Goal: Task Accomplishment & Management: Complete application form

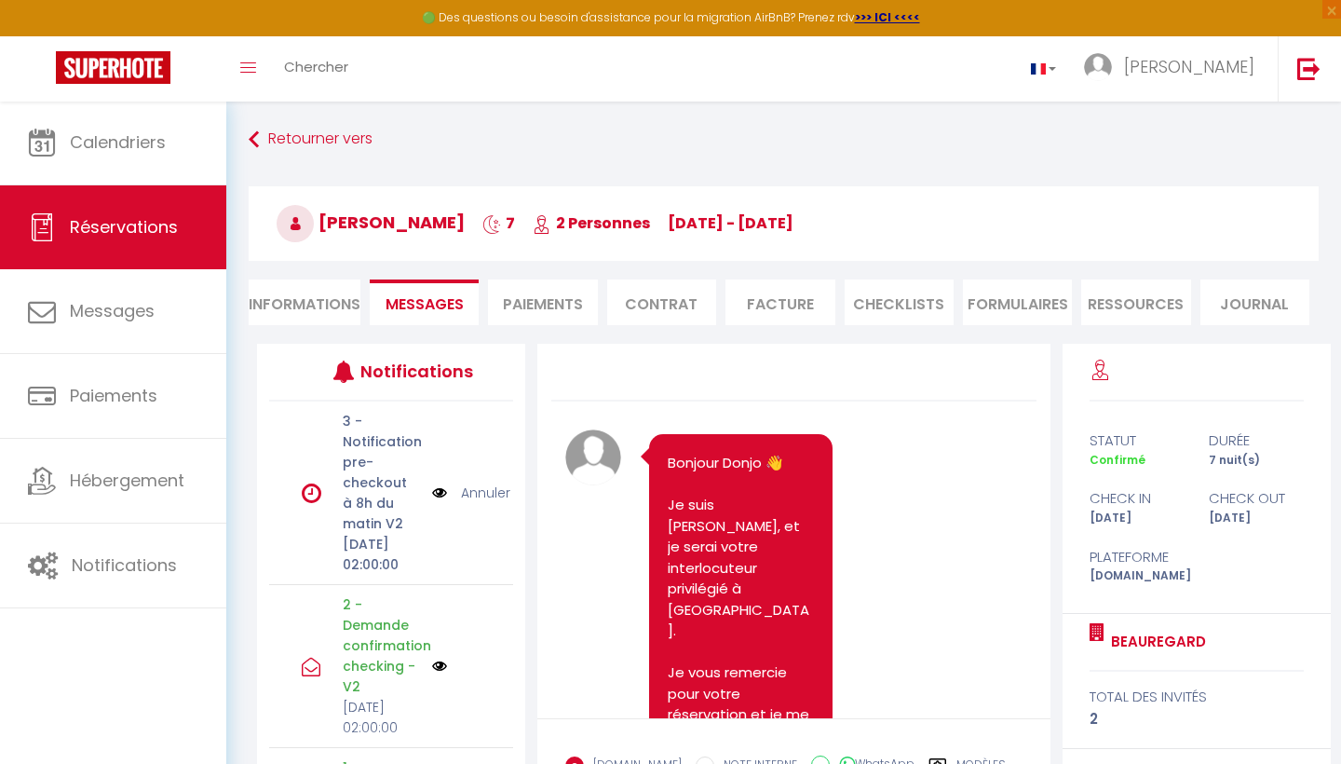
click at [154, 170] on link "Calendriers" at bounding box center [113, 143] width 226 height 84
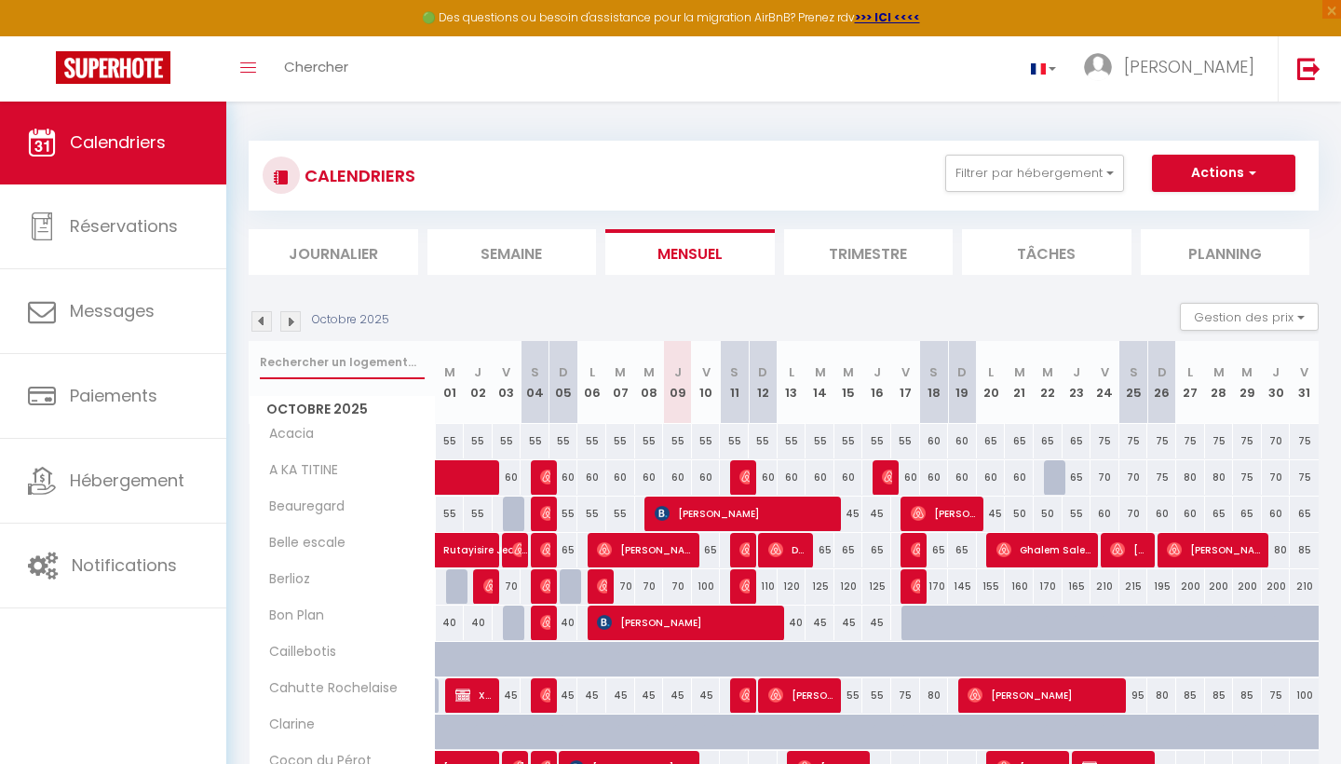
click at [371, 355] on input "text" at bounding box center [342, 363] width 165 height 34
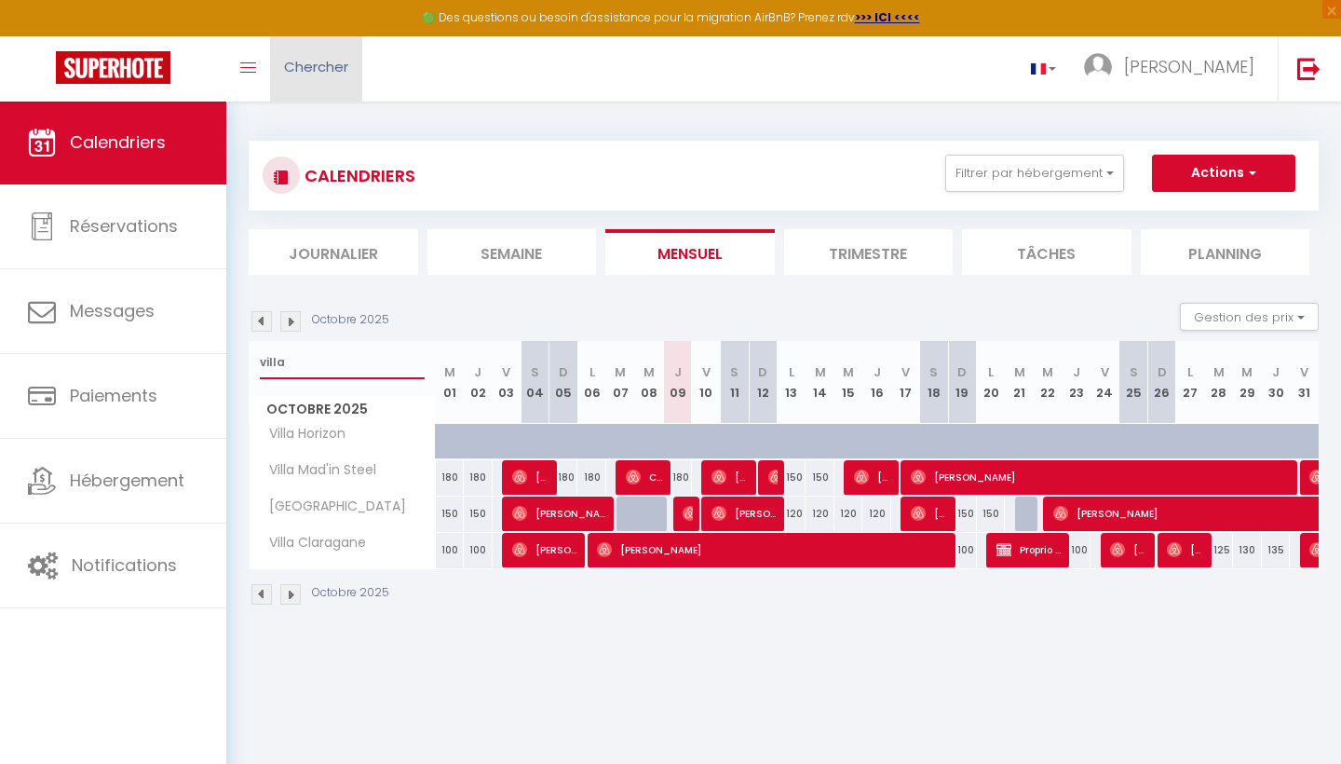
type input "villa"
click at [315, 66] on span "Chercher" at bounding box center [316, 67] width 64 height 20
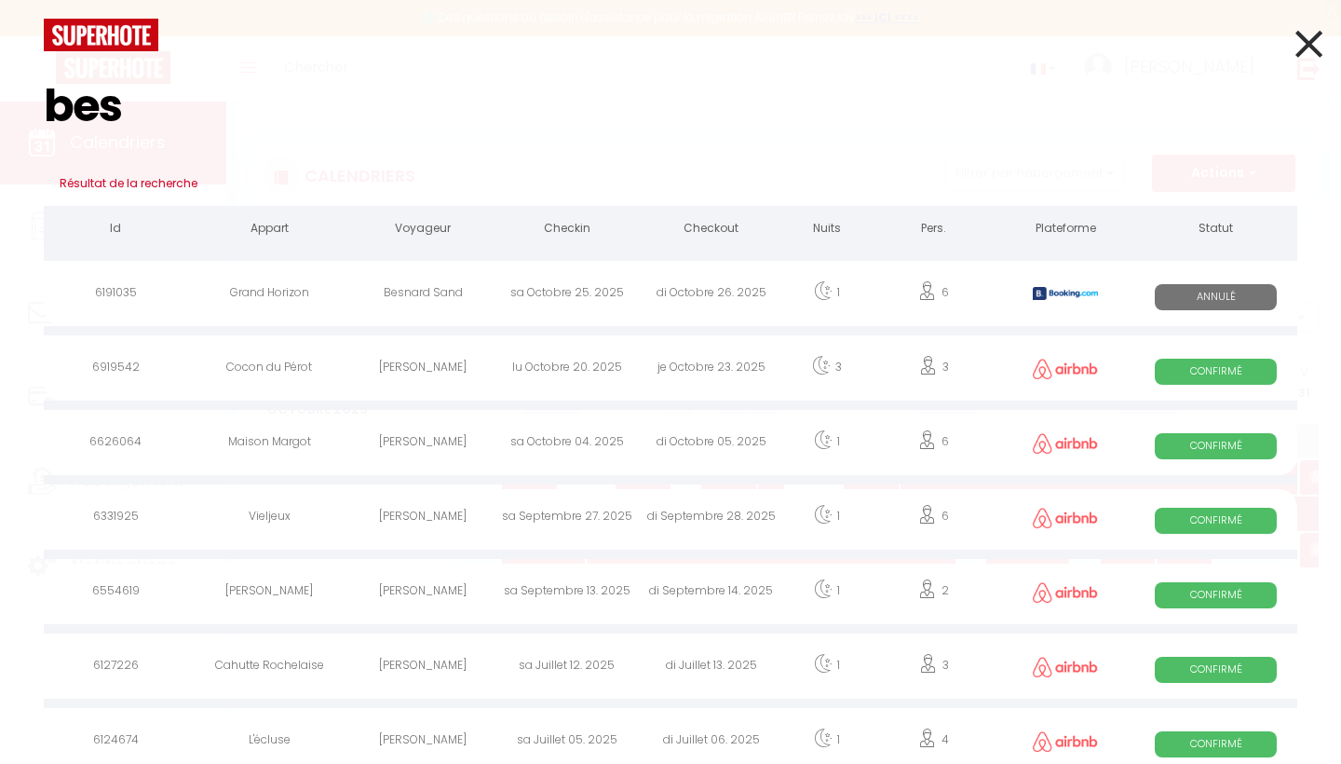
type input "bes"
click at [422, 290] on div "Besnard Sand" at bounding box center [423, 295] width 144 height 61
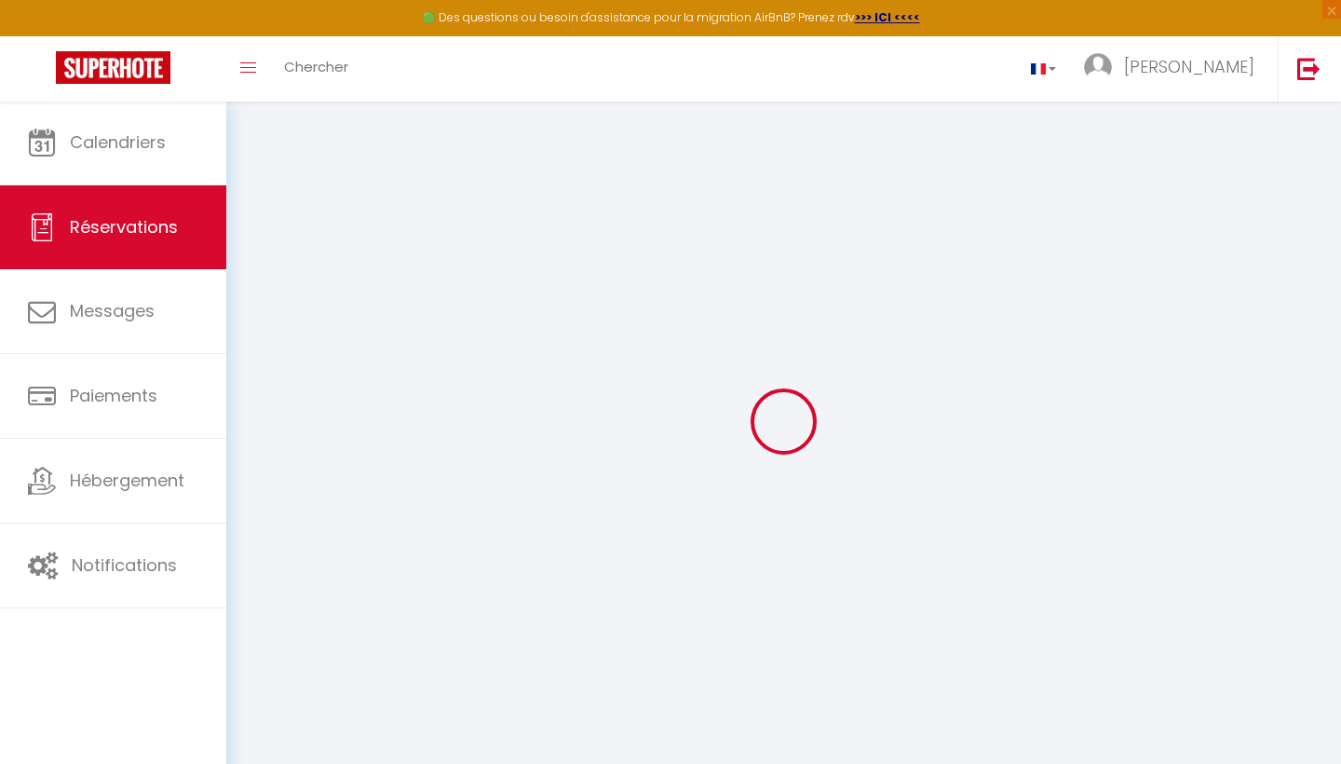
type input "Besnard"
type input "Sand"
type input "[EMAIL_ADDRESS][DOMAIN_NAME]"
type input "[PHONE_NUMBER]"
type input "."
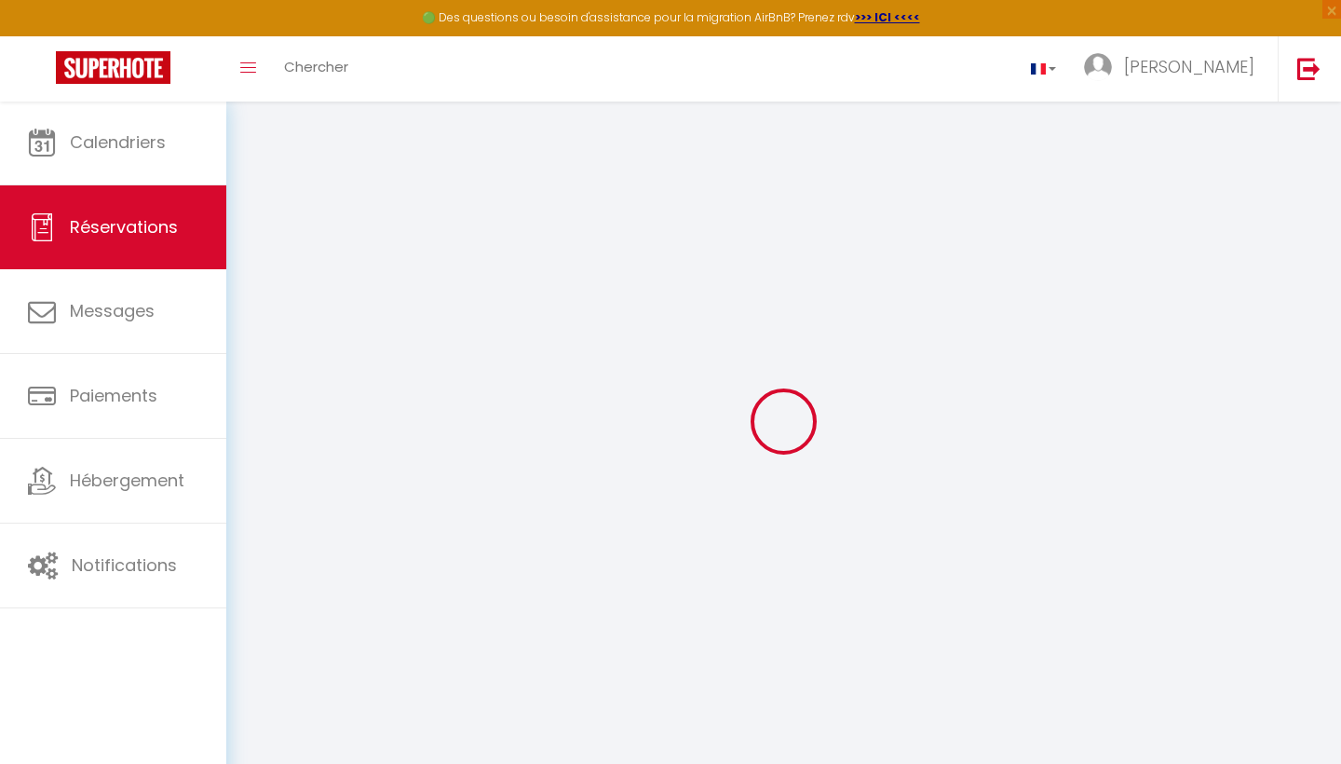
select select "FR"
type input "60.69"
type input "5.2"
select select "52128"
select select "0"
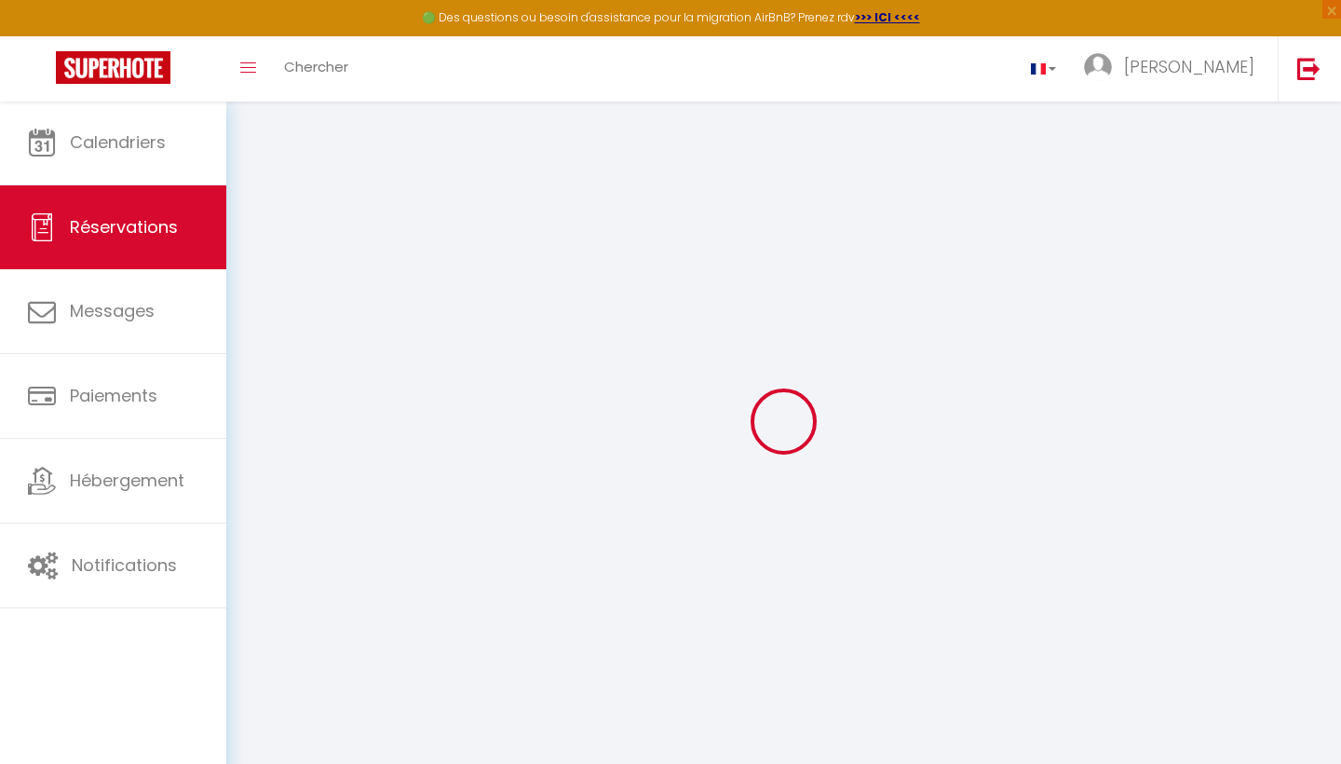
select select
type input "6"
type input "2"
select select "10"
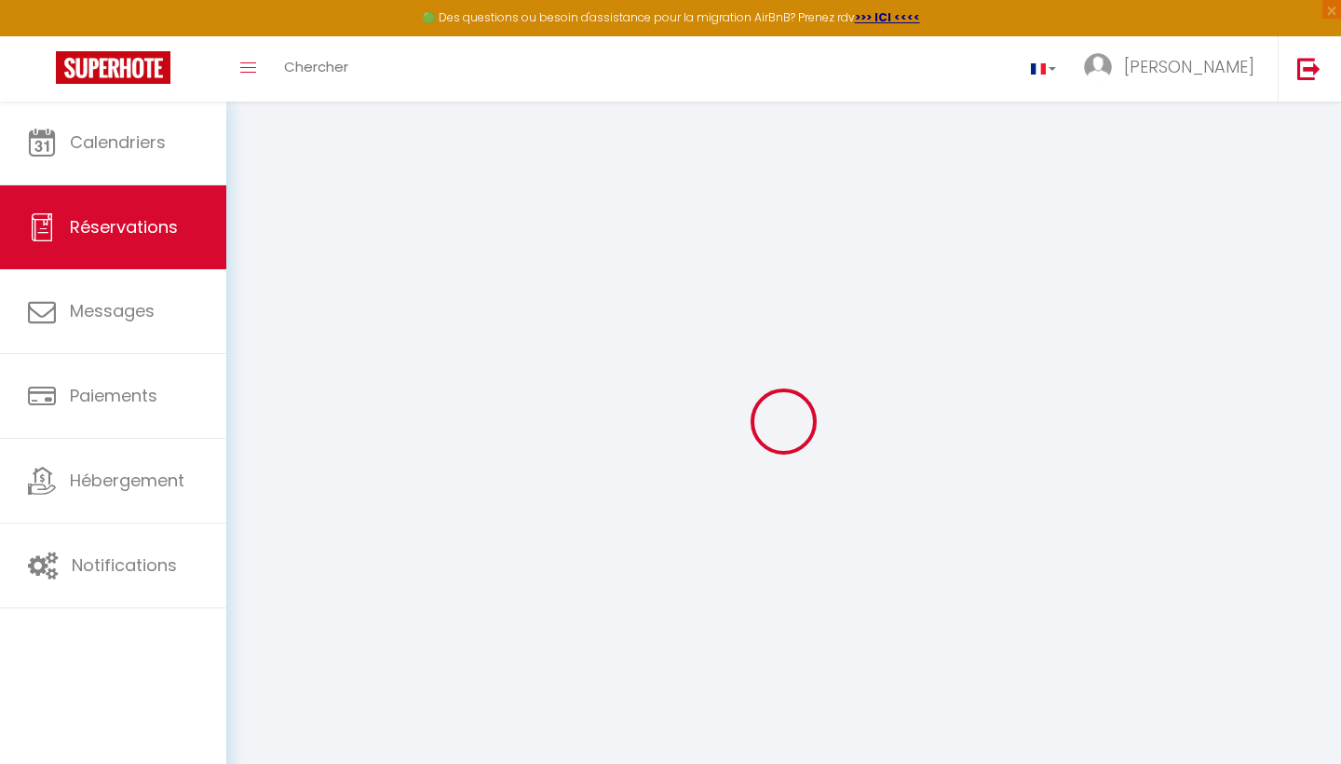
select select
type input "287"
checkbox input "false"
select select "2"
type input "70"
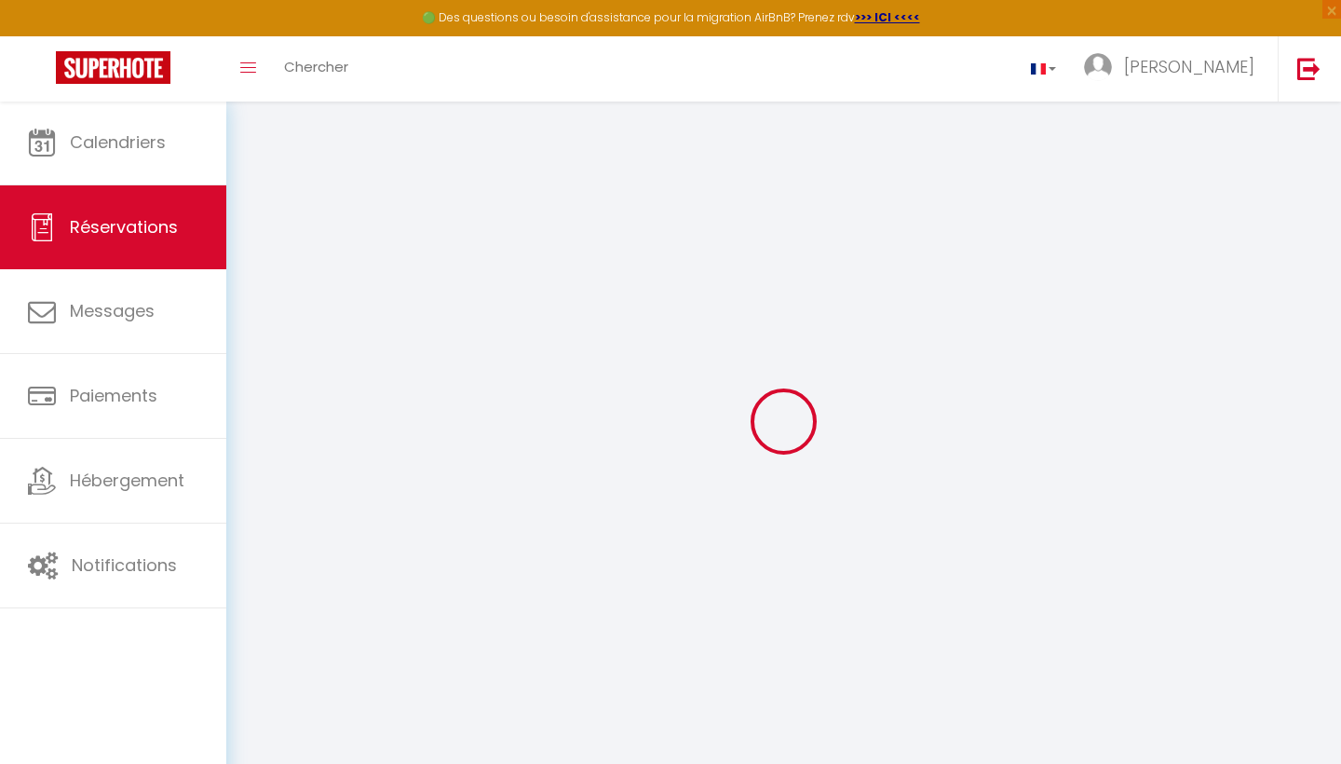
type input "0"
select select
select select "14"
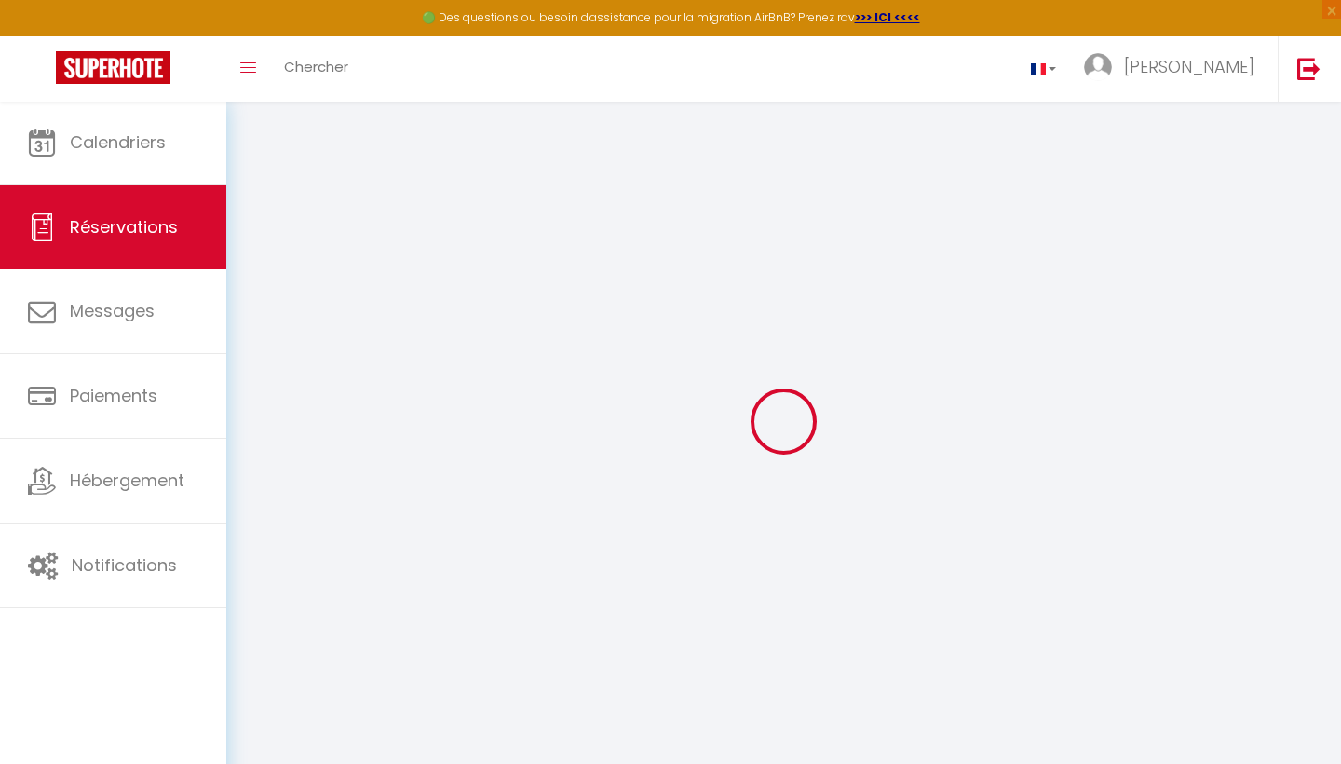
checkbox input "false"
select select
checkbox input "false"
select select
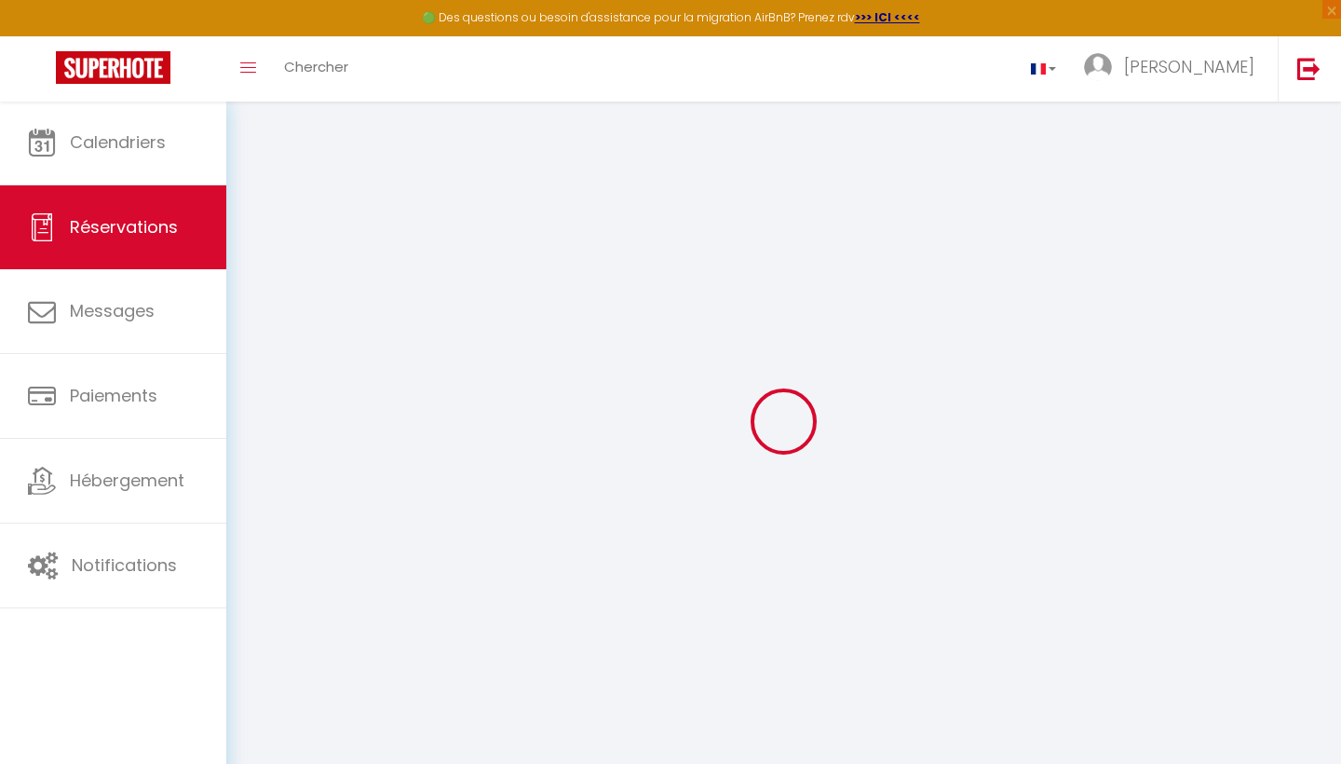
select select
checkbox input "false"
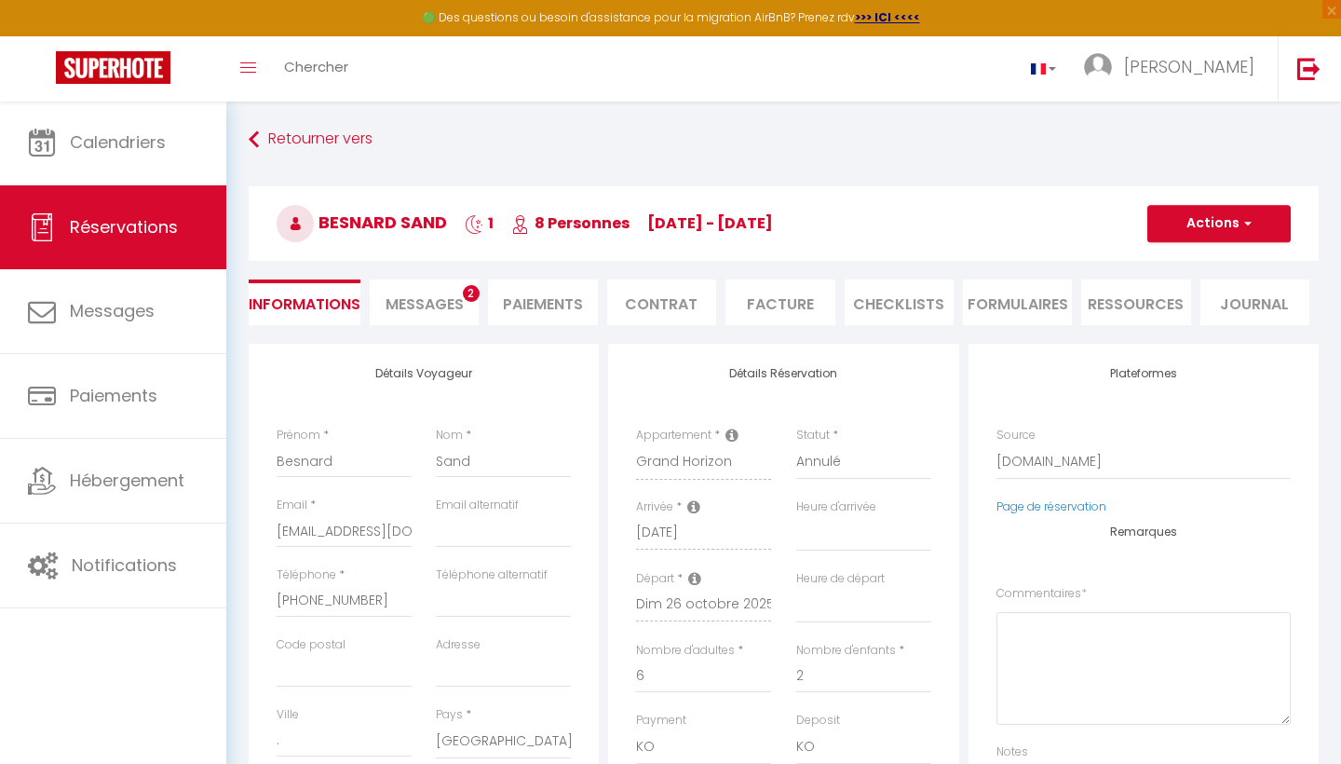
select select
checkbox input "false"
type textarea "** THIS RESERVATION HAS BEEN PRE-PAID ** BOOKING NOTE : Payment charge is EUR 5…"
type input "70"
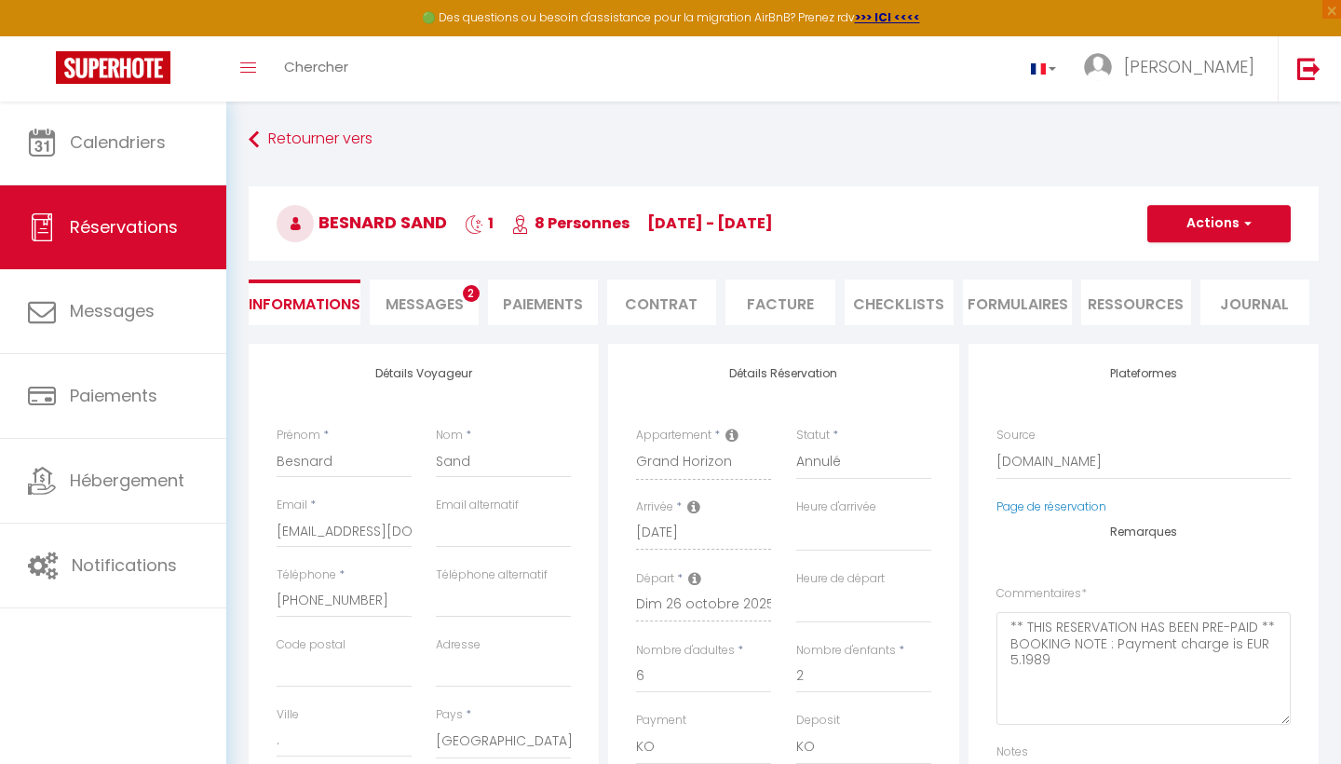
type input "14.35"
select select
checkbox input "false"
select select
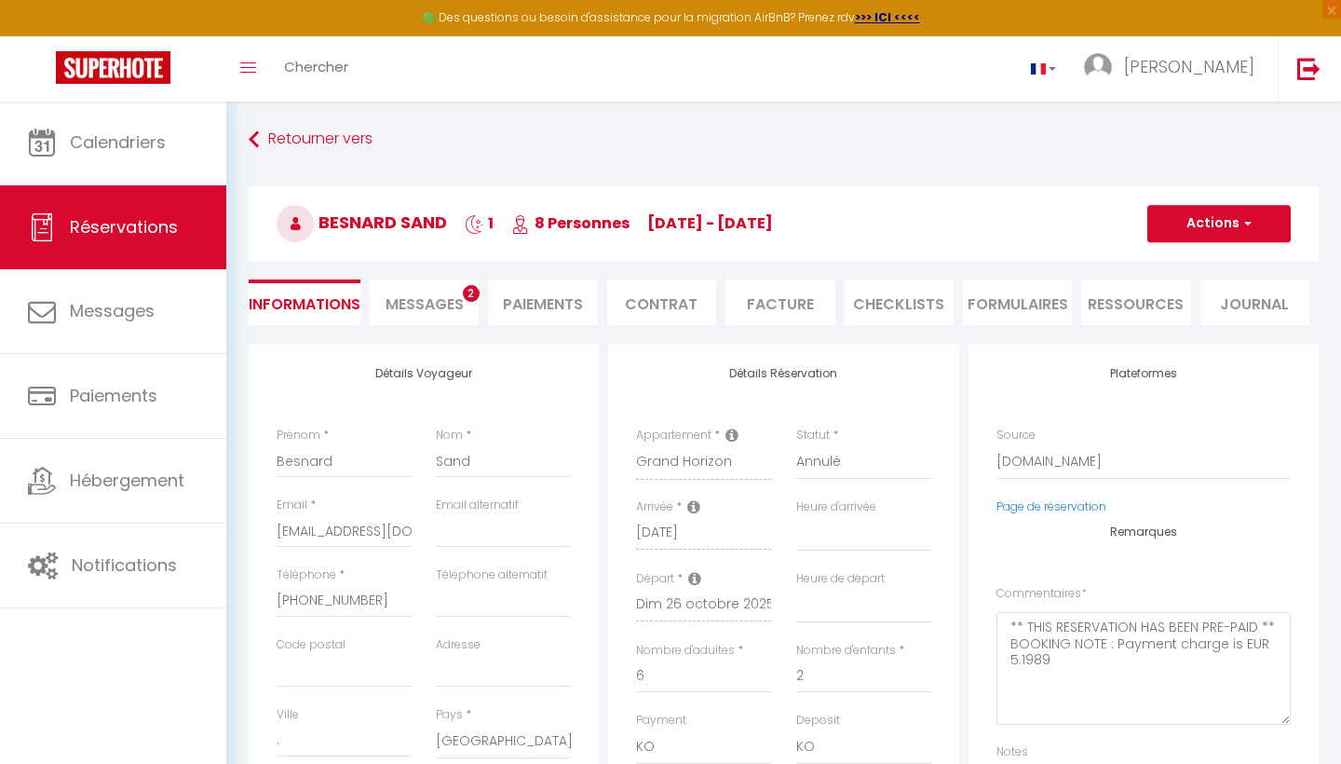
select select
click at [422, 290] on li "Messages 2" at bounding box center [424, 302] width 109 height 46
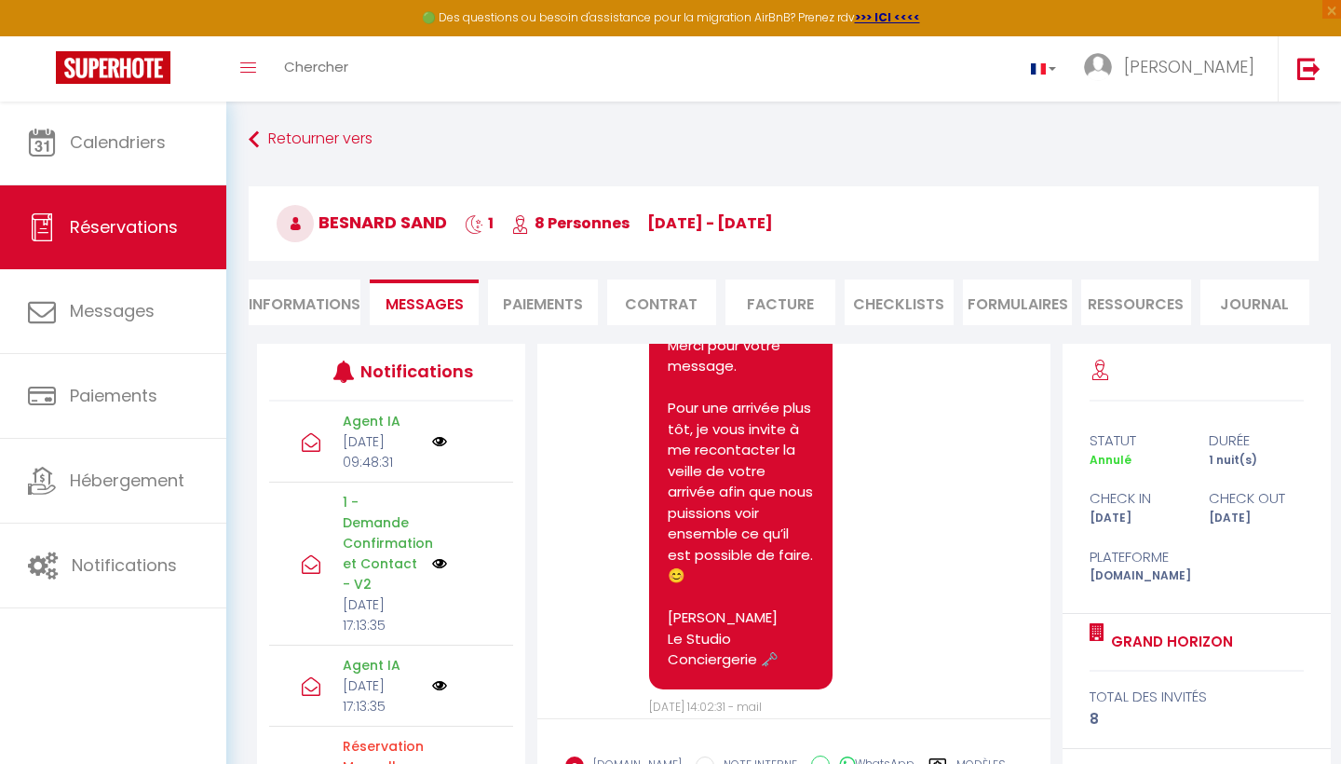
scroll to position [2380, 0]
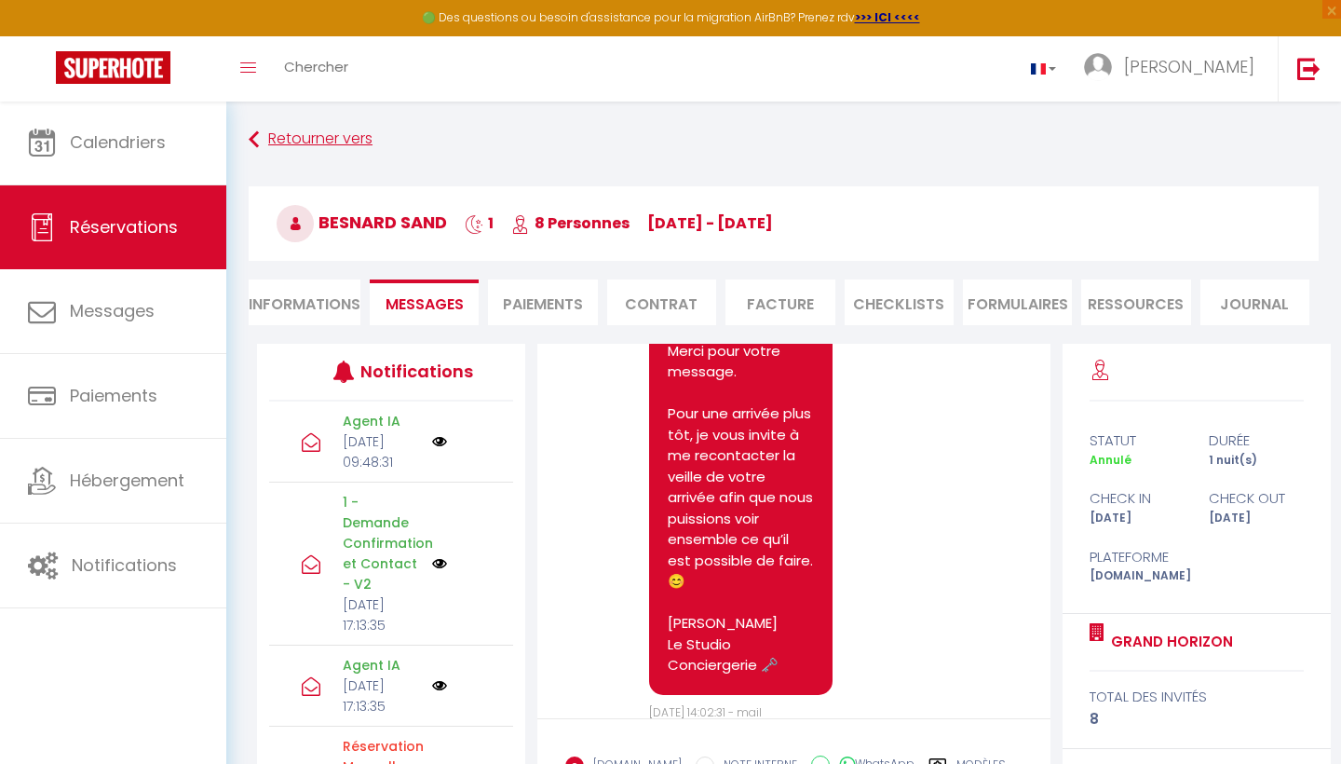
click at [322, 144] on link "Retourner vers" at bounding box center [784, 140] width 1070 height 34
select select
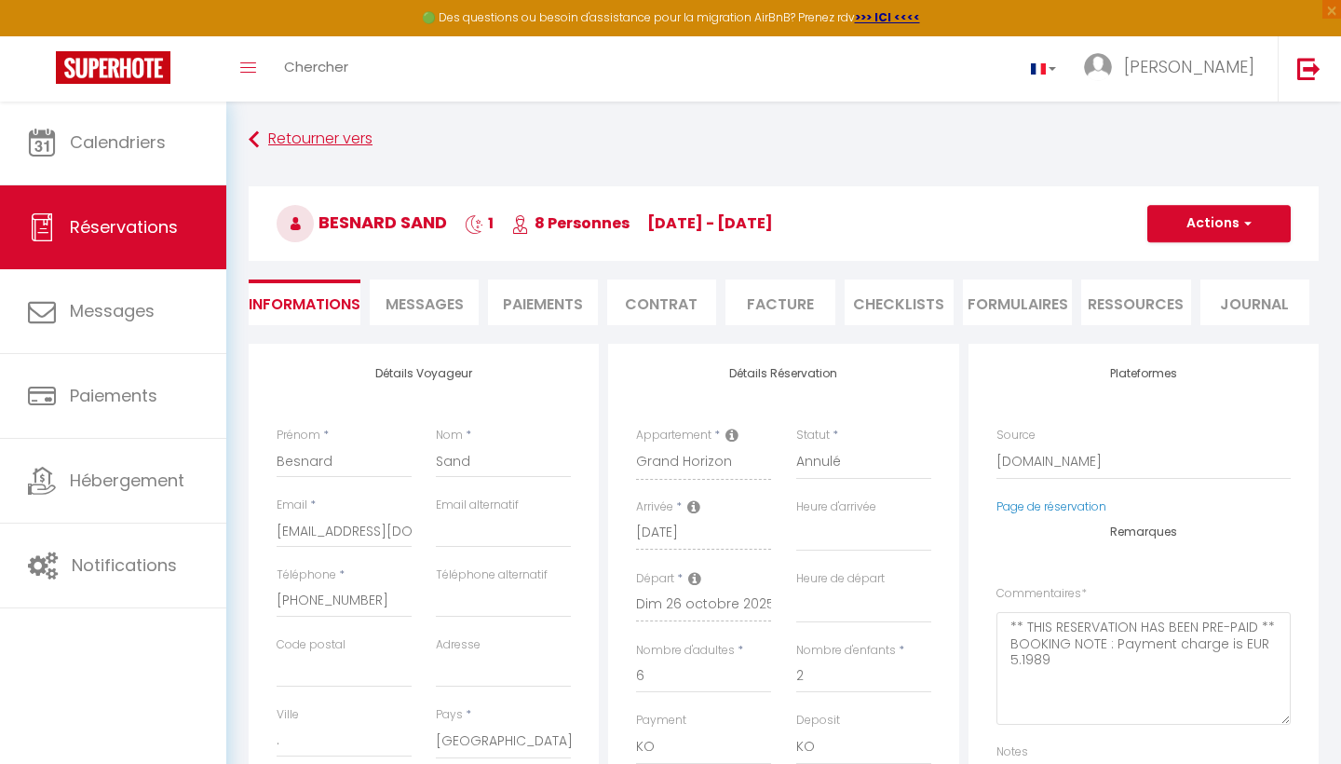
click at [322, 144] on link "Retourner vers" at bounding box center [784, 140] width 1070 height 34
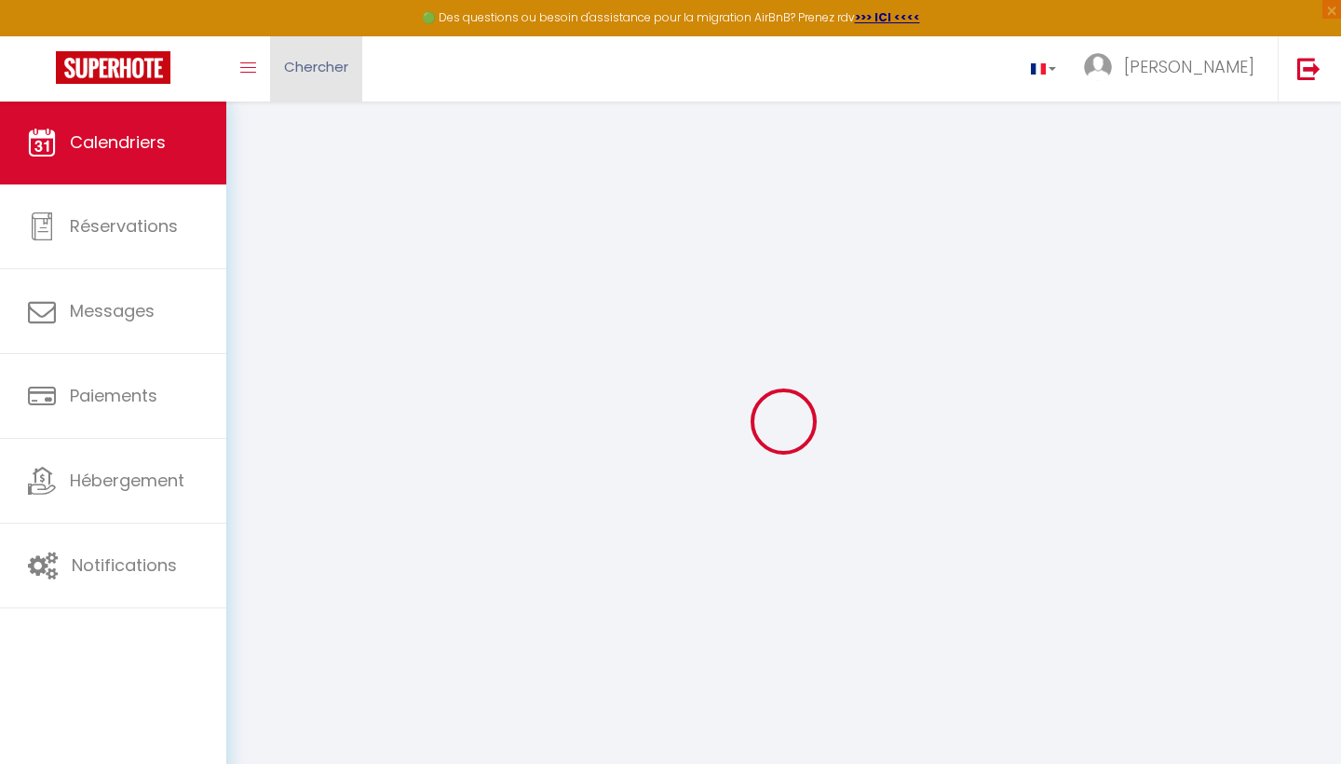
click at [310, 76] on link "Chercher" at bounding box center [316, 68] width 92 height 65
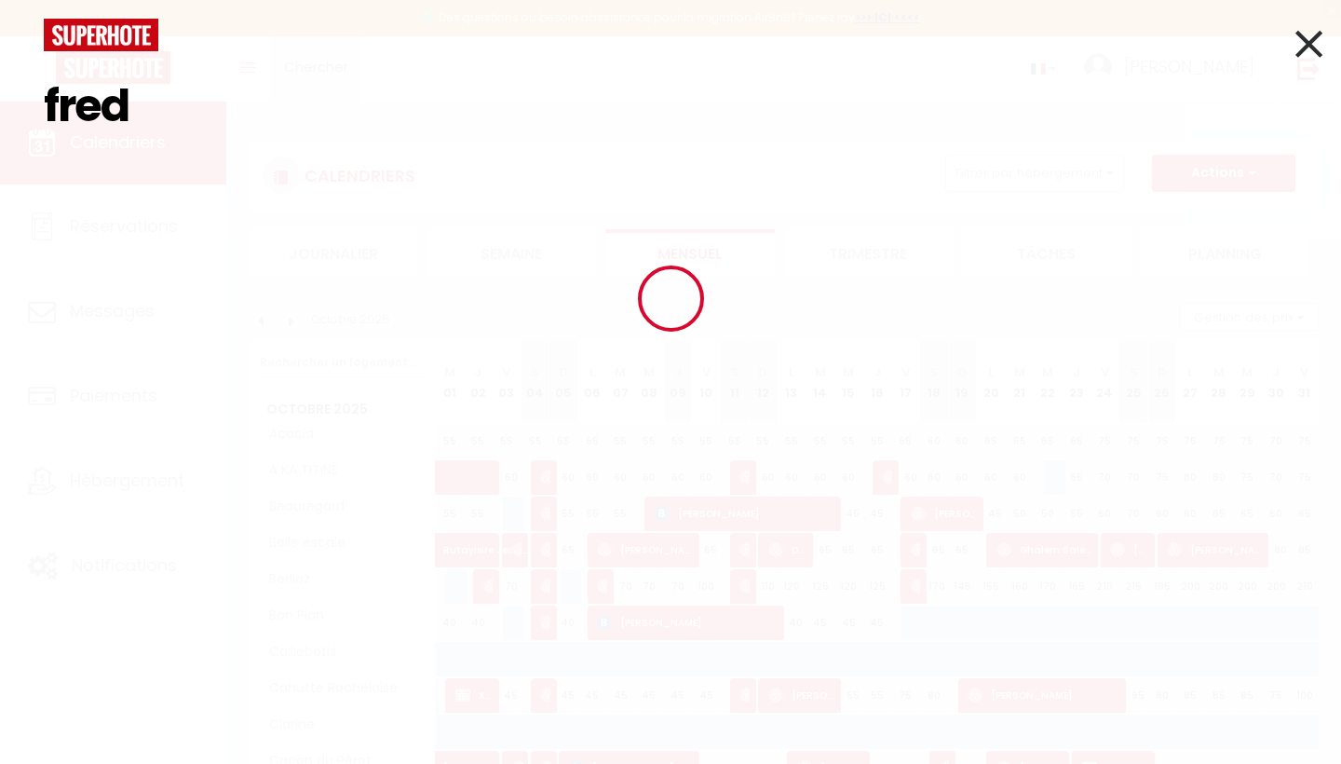
type input "frede"
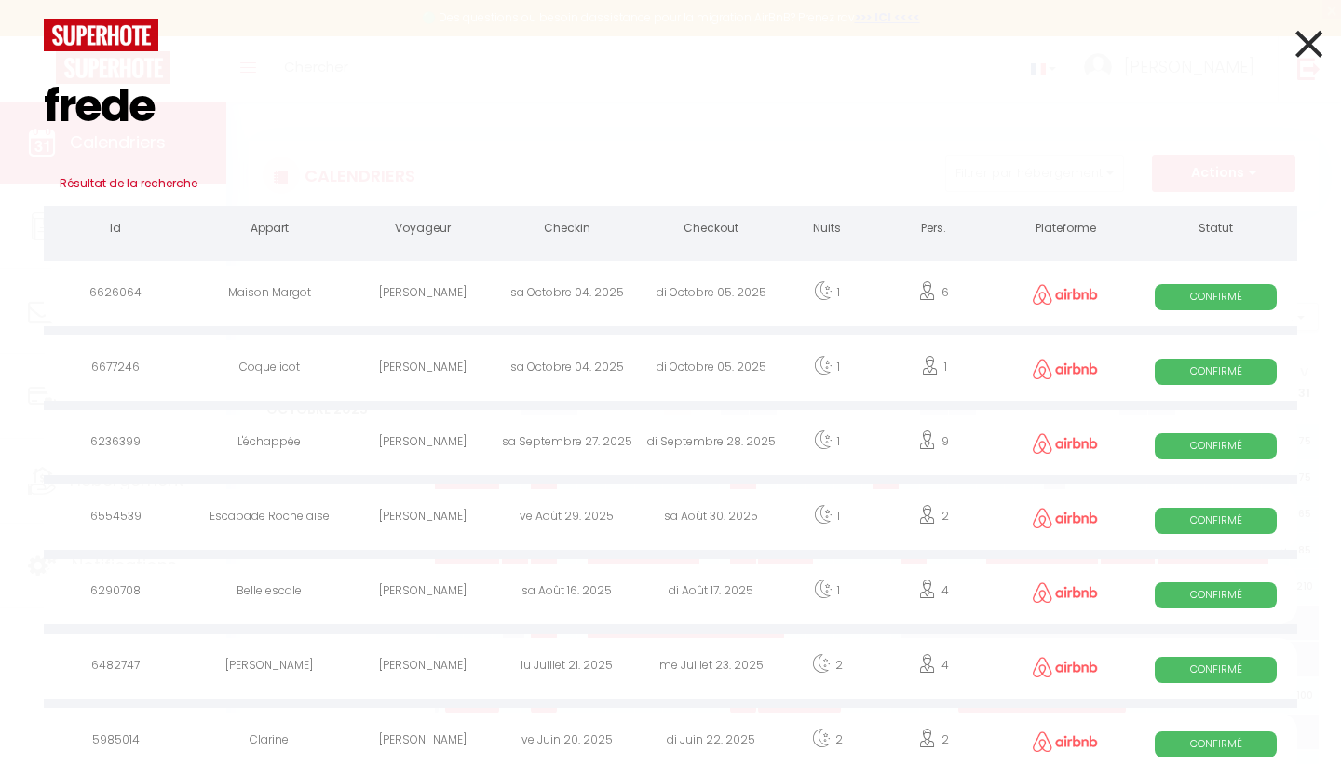
click at [376, 276] on div "[PERSON_NAME]" at bounding box center [423, 295] width 144 height 61
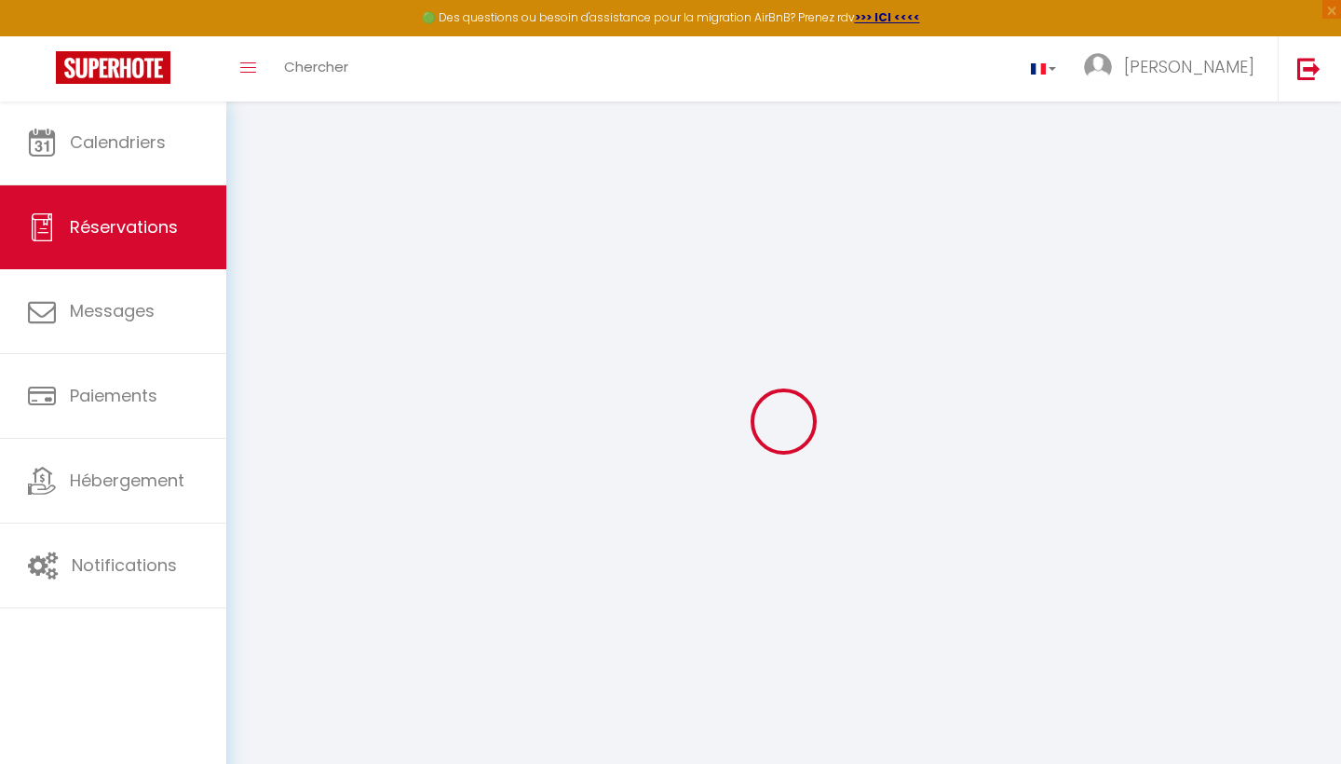
select select
checkbox input "false"
select select
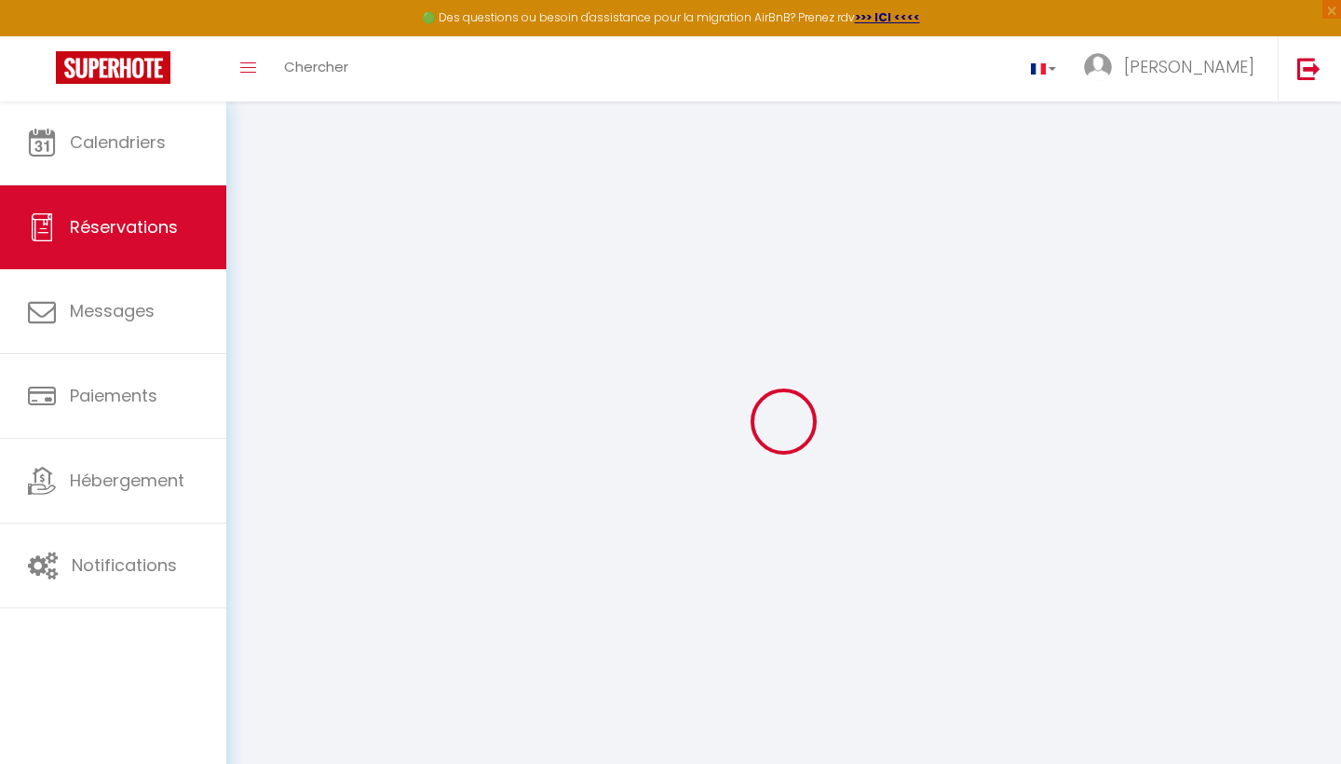
type input "110"
type input "18.65"
select select
checkbox input "false"
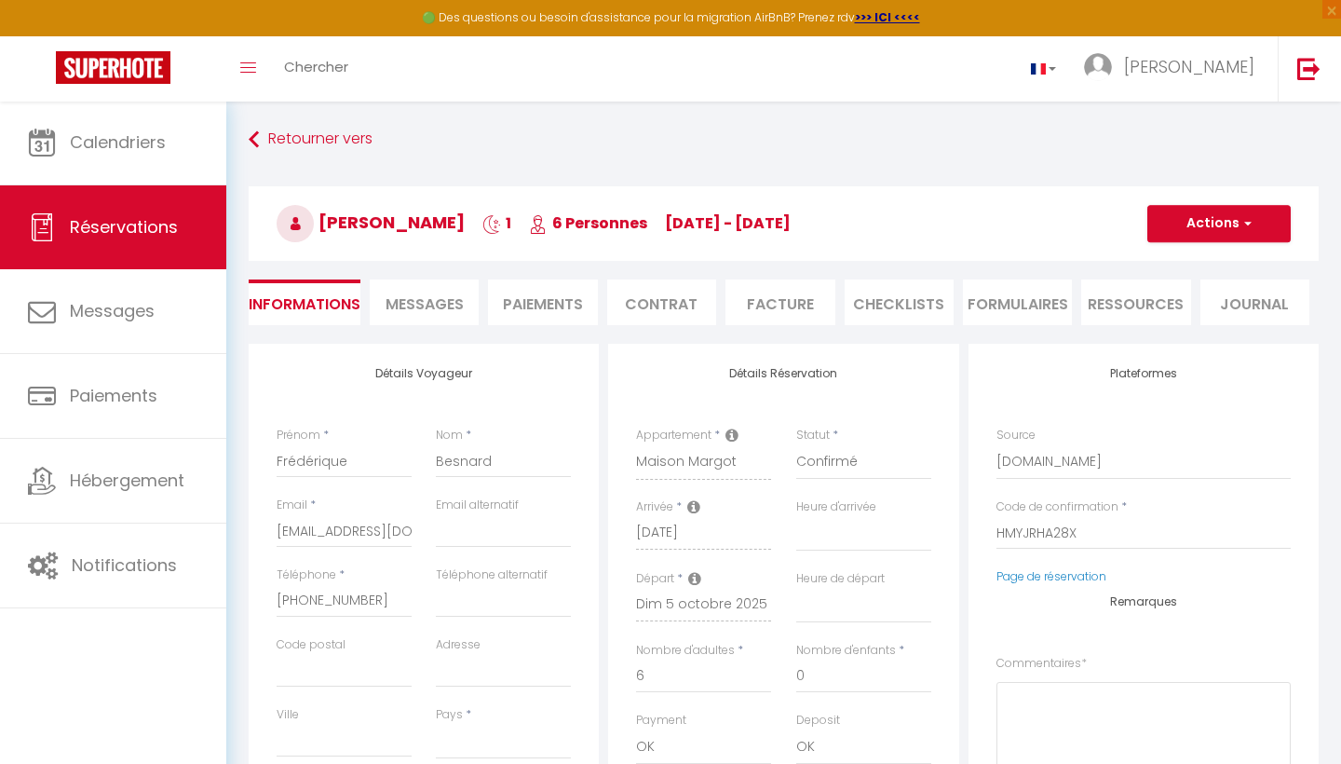
select select
checkbox input "false"
select select
click at [419, 303] on span "Messages" at bounding box center [425, 303] width 78 height 21
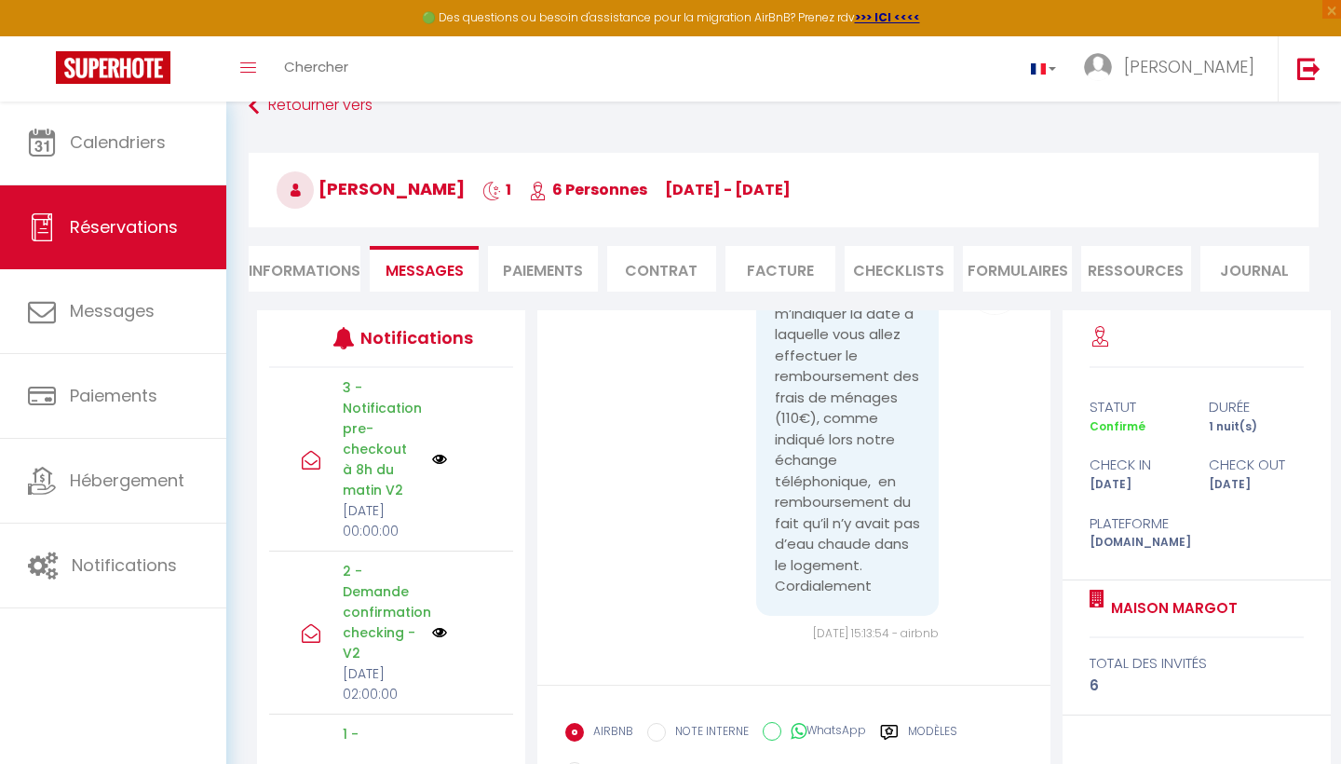
scroll to position [34, 0]
click at [328, 278] on li "Informations" at bounding box center [305, 269] width 112 height 46
select select
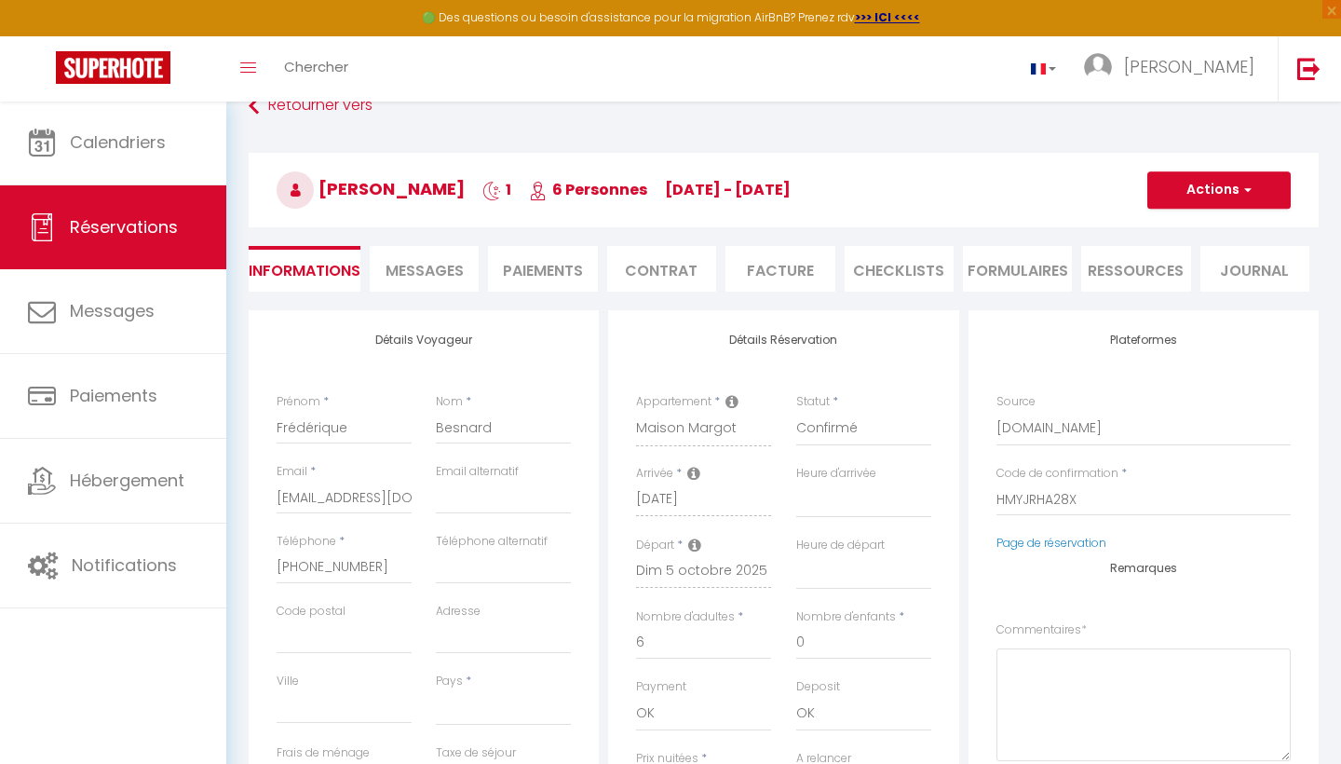
click at [465, 285] on li "Messages" at bounding box center [424, 269] width 109 height 46
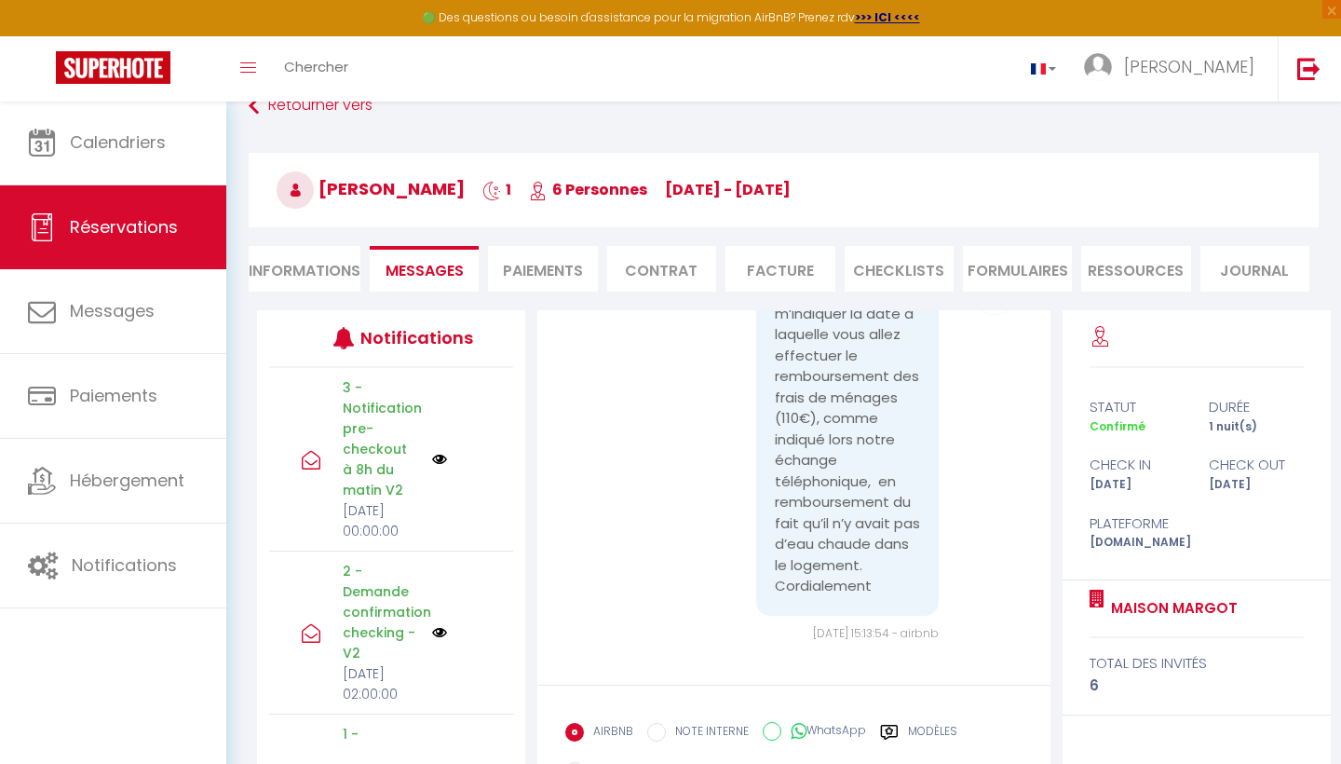
scroll to position [14923, 0]
